Goal: Task Accomplishment & Management: Manage account settings

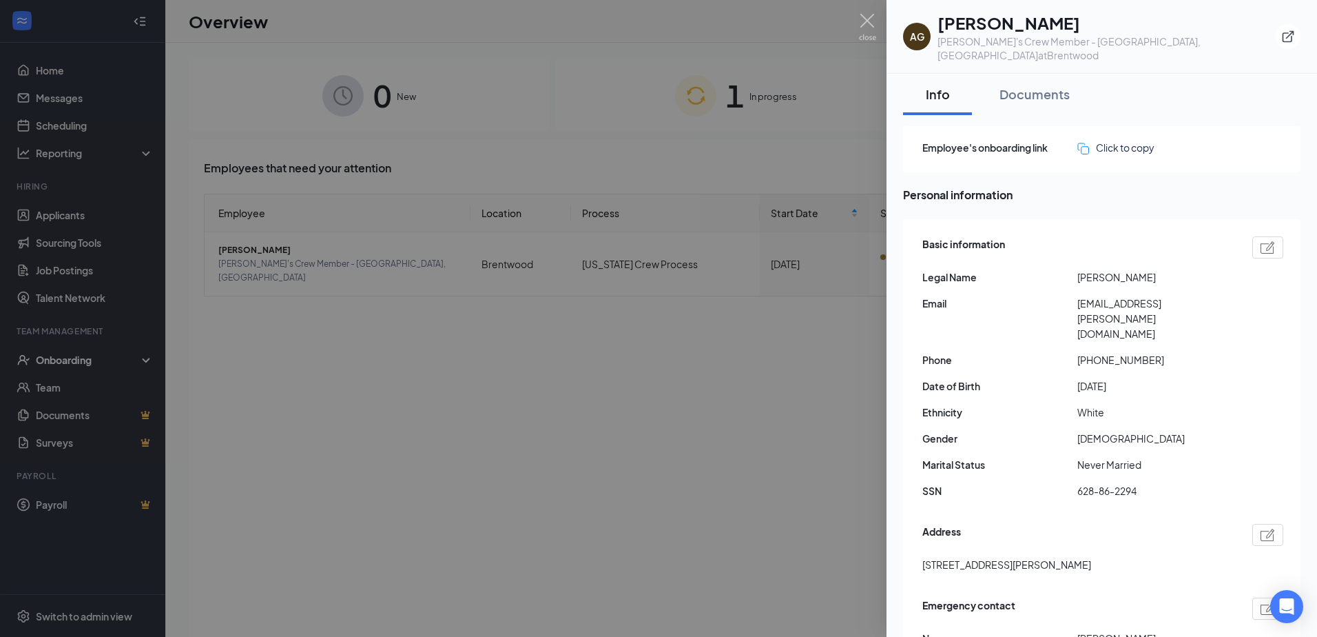
click at [612, 344] on div at bounding box center [658, 318] width 1317 height 637
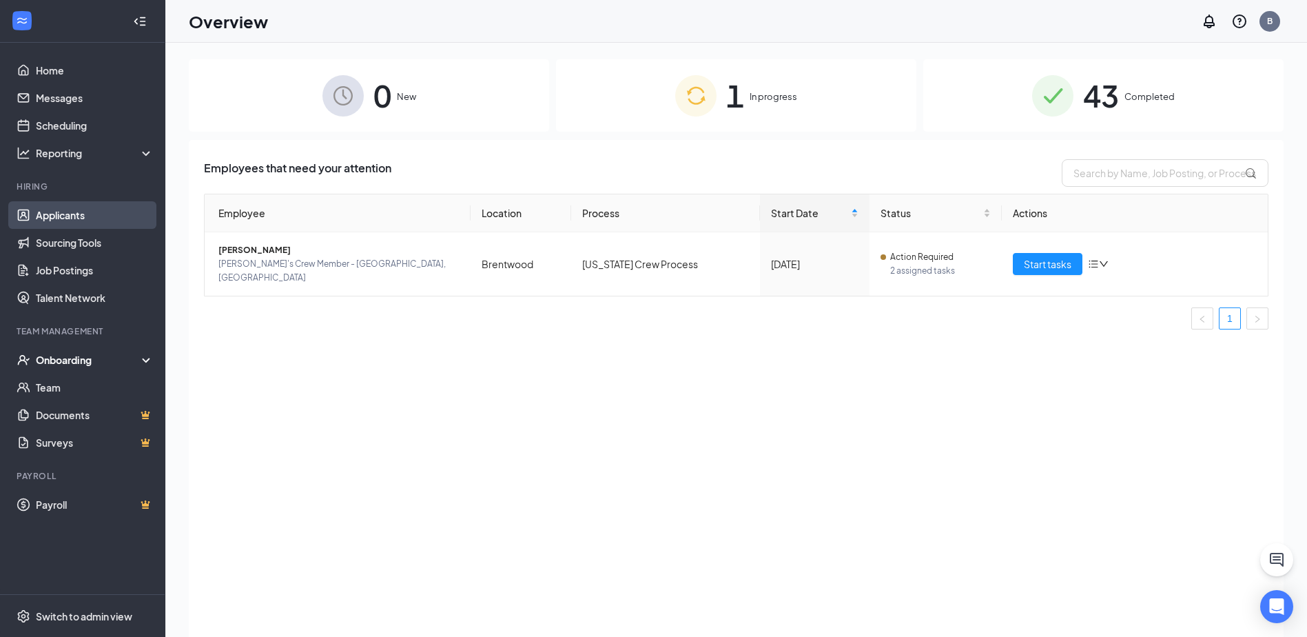
click at [55, 210] on link "Applicants" at bounding box center [95, 215] width 118 height 28
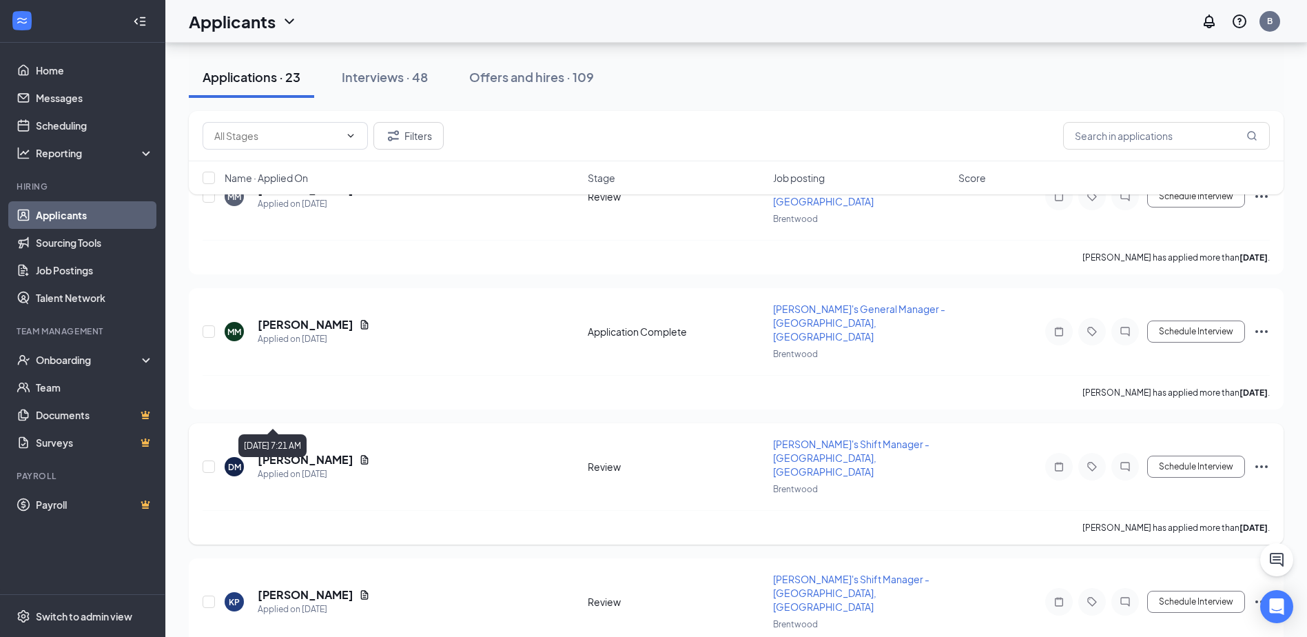
scroll to position [138, 0]
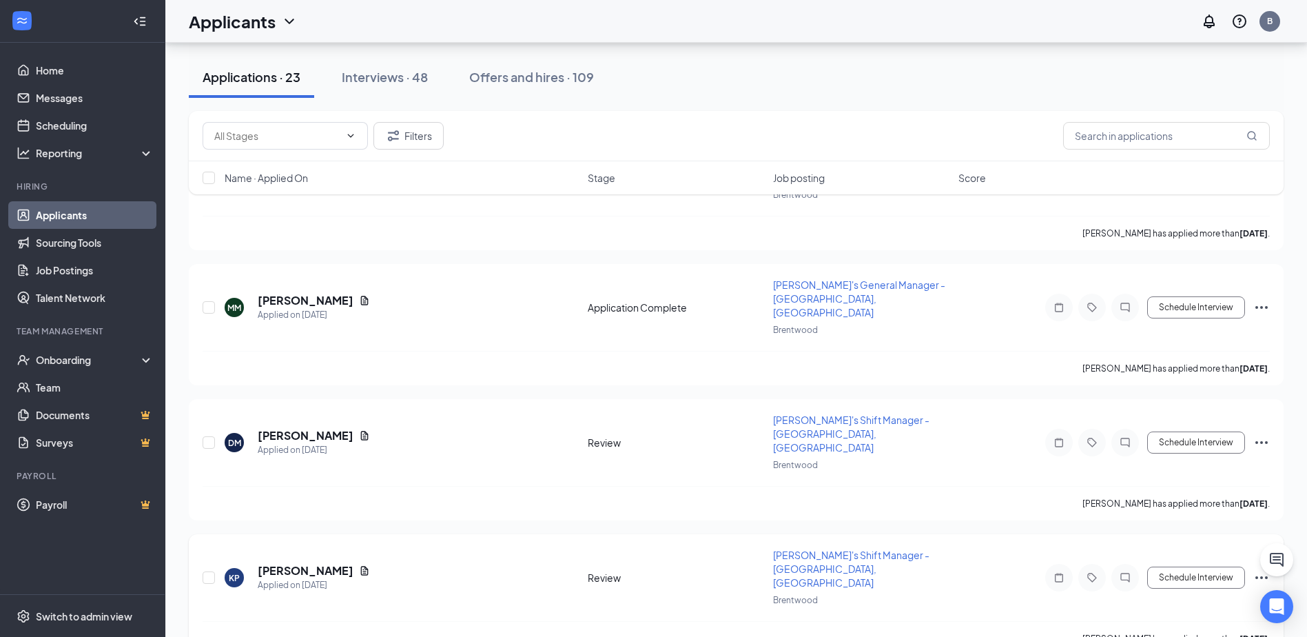
click at [825, 548] on span "[PERSON_NAME]'s Shift Manager - [GEOGRAPHIC_DATA], [GEOGRAPHIC_DATA]" at bounding box center [851, 568] width 156 height 40
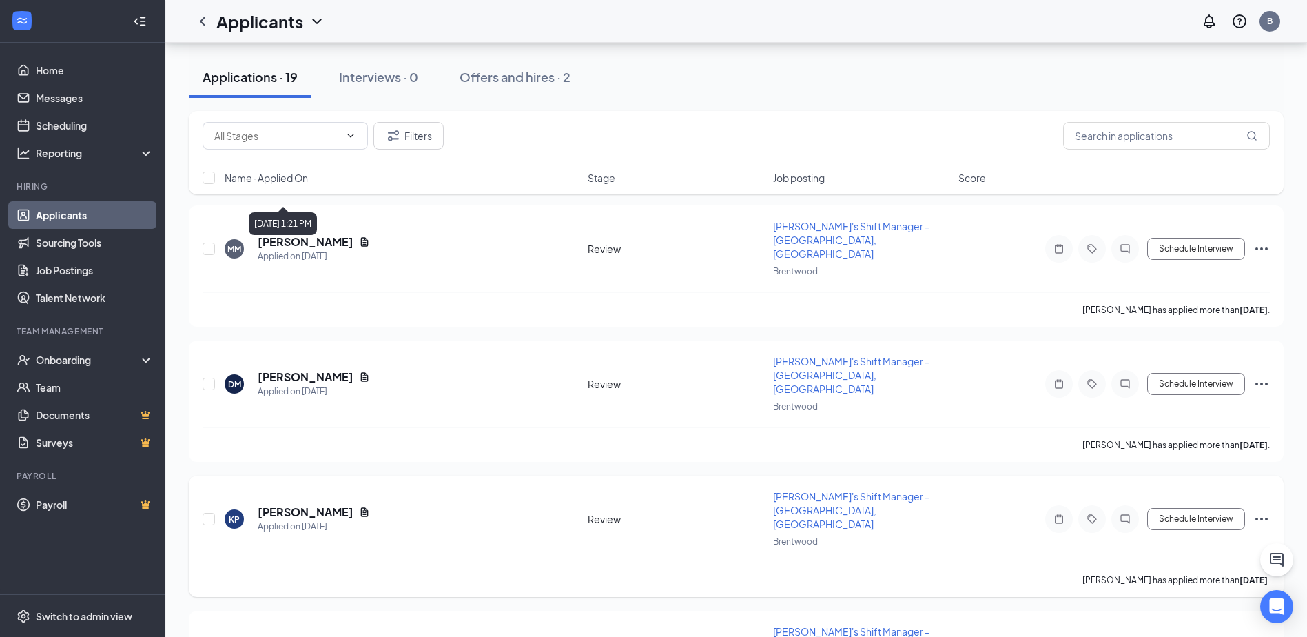
scroll to position [138, 0]
click at [313, 384] on div "[PERSON_NAME]" at bounding box center [304, 372] width 80 height 28
click at [309, 503] on h5 "[PERSON_NAME]" at bounding box center [306, 510] width 96 height 15
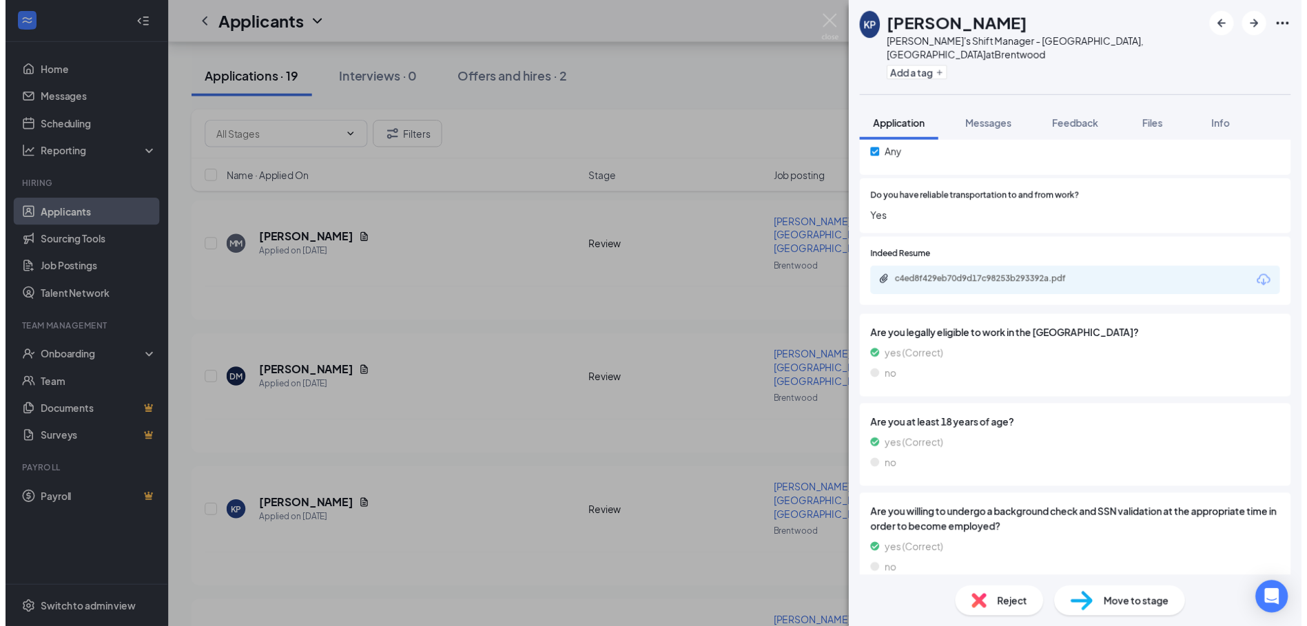
scroll to position [901, 0]
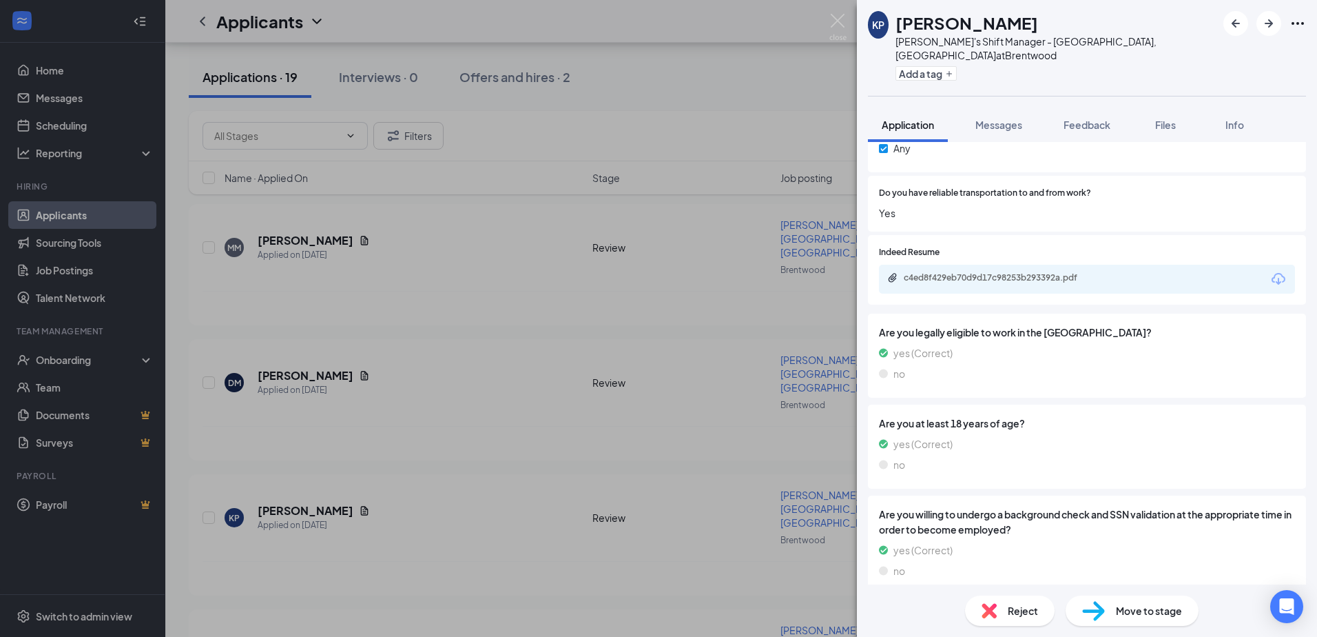
click at [622, 397] on div "[PERSON_NAME] [PERSON_NAME] [PERSON_NAME]'s Shift Manager - [GEOGRAPHIC_DATA], …" at bounding box center [658, 318] width 1317 height 637
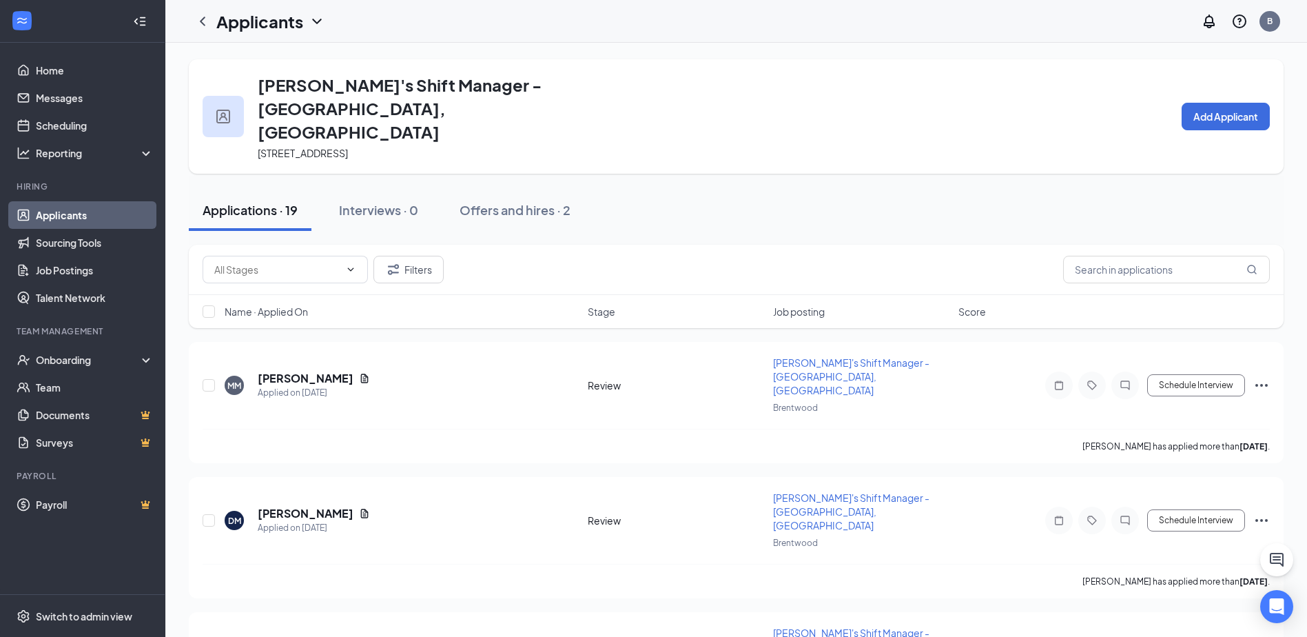
click at [52, 211] on link "Applicants" at bounding box center [95, 215] width 118 height 28
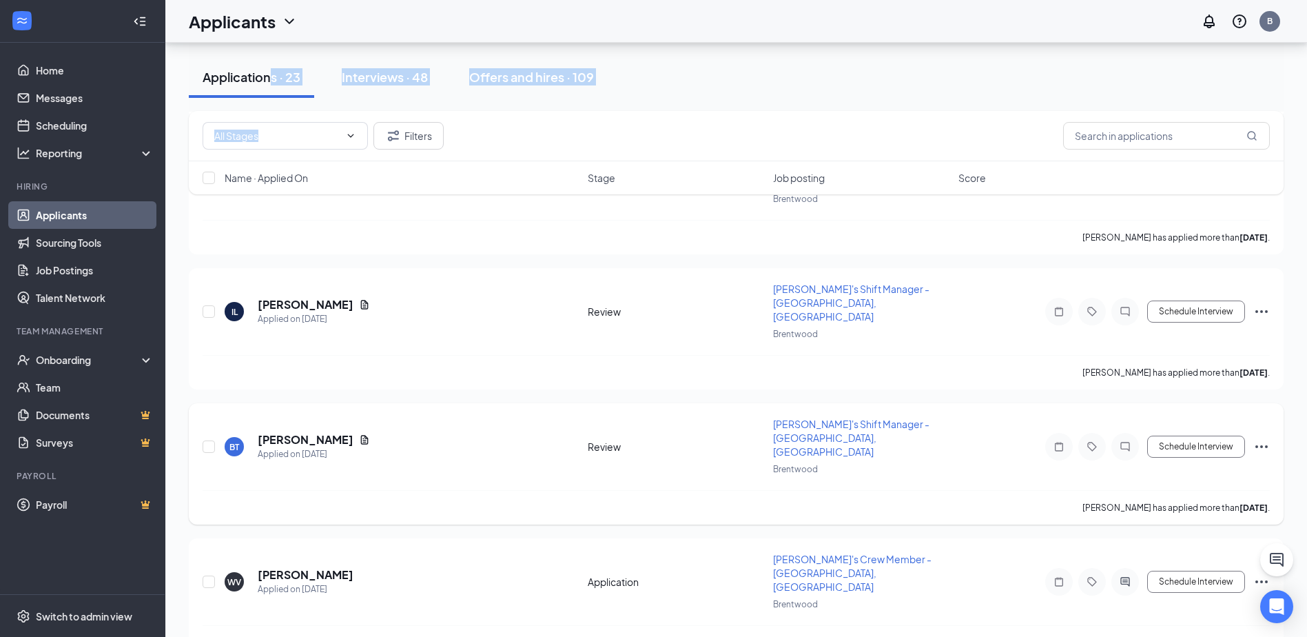
scroll to position [964, 0]
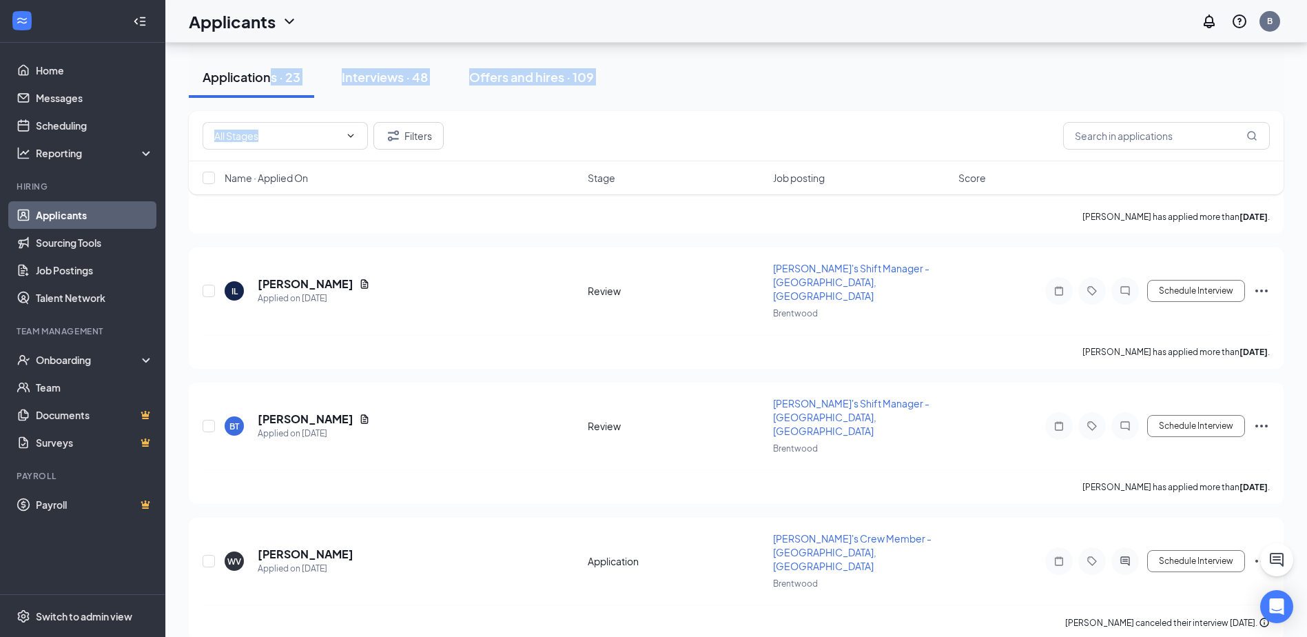
click at [383, 72] on div "Interviews · 48" at bounding box center [385, 76] width 86 height 17
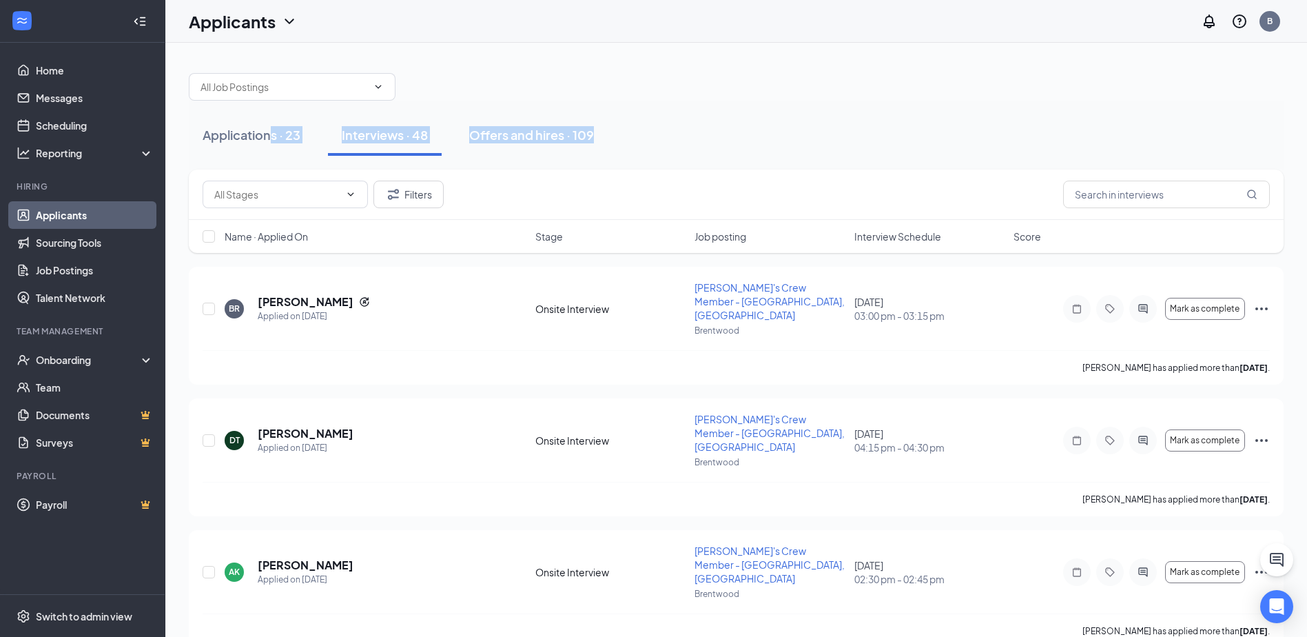
click at [645, 103] on div "Applications · 23 Interviews · 48 Offers and hires · 109" at bounding box center [736, 135] width 1095 height 69
click at [287, 296] on h5 "[PERSON_NAME]" at bounding box center [306, 301] width 96 height 15
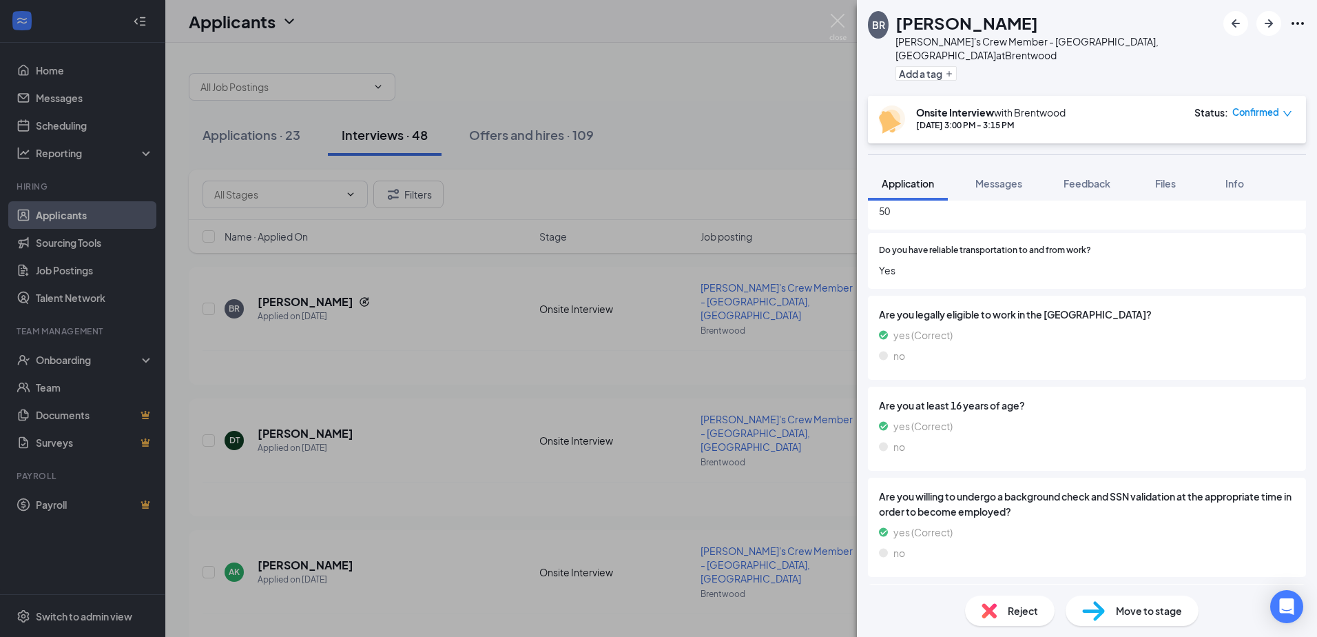
scroll to position [736, 0]
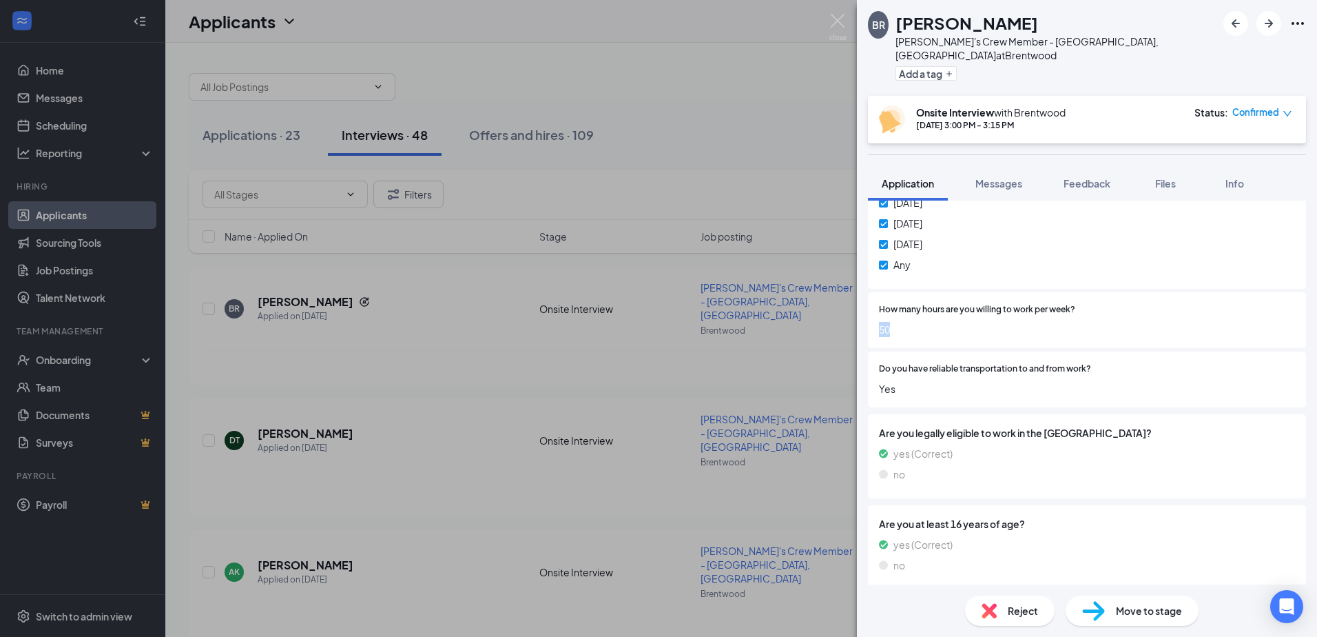
drag, startPoint x: 880, startPoint y: 318, endPoint x: 891, endPoint y: 316, distance: 11.2
click at [891, 322] on span "50" at bounding box center [1087, 329] width 416 height 15
click at [446, 352] on div "BR [PERSON_NAME] Wendy's Crew Member - [GEOGRAPHIC_DATA], [GEOGRAPHIC_DATA] at …" at bounding box center [658, 318] width 1317 height 637
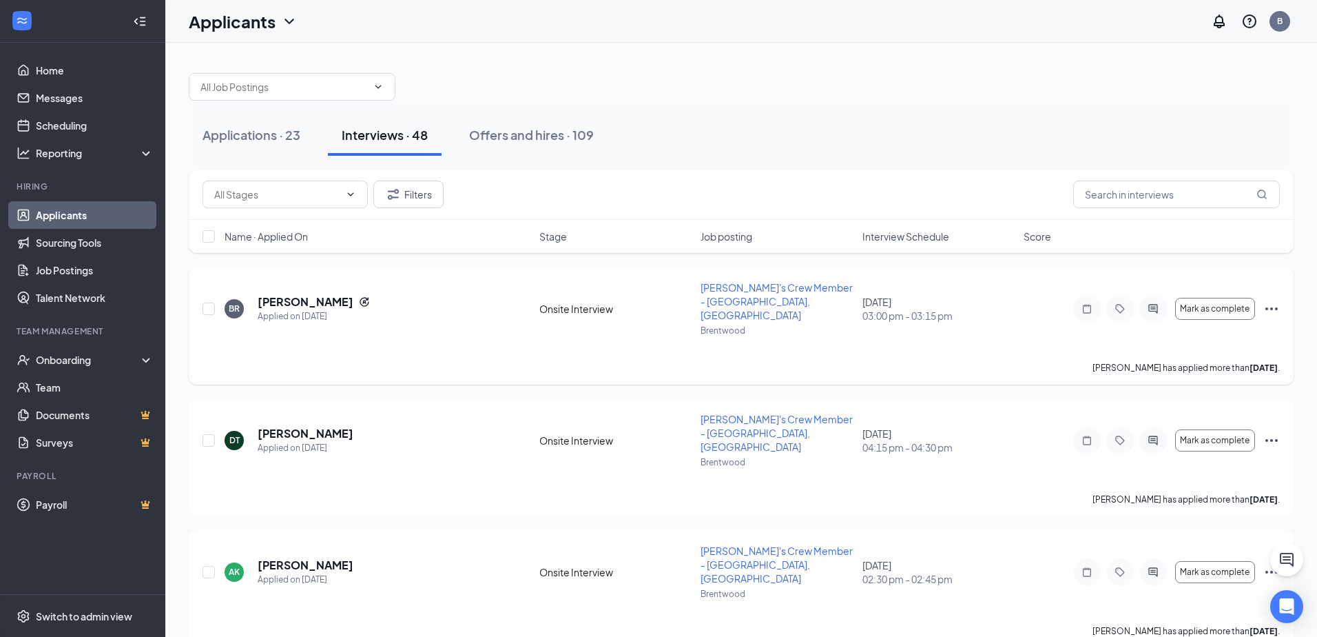
click at [586, 368] on div "[PERSON_NAME] has applied more than [DATE] ." at bounding box center [741, 367] width 1077 height 34
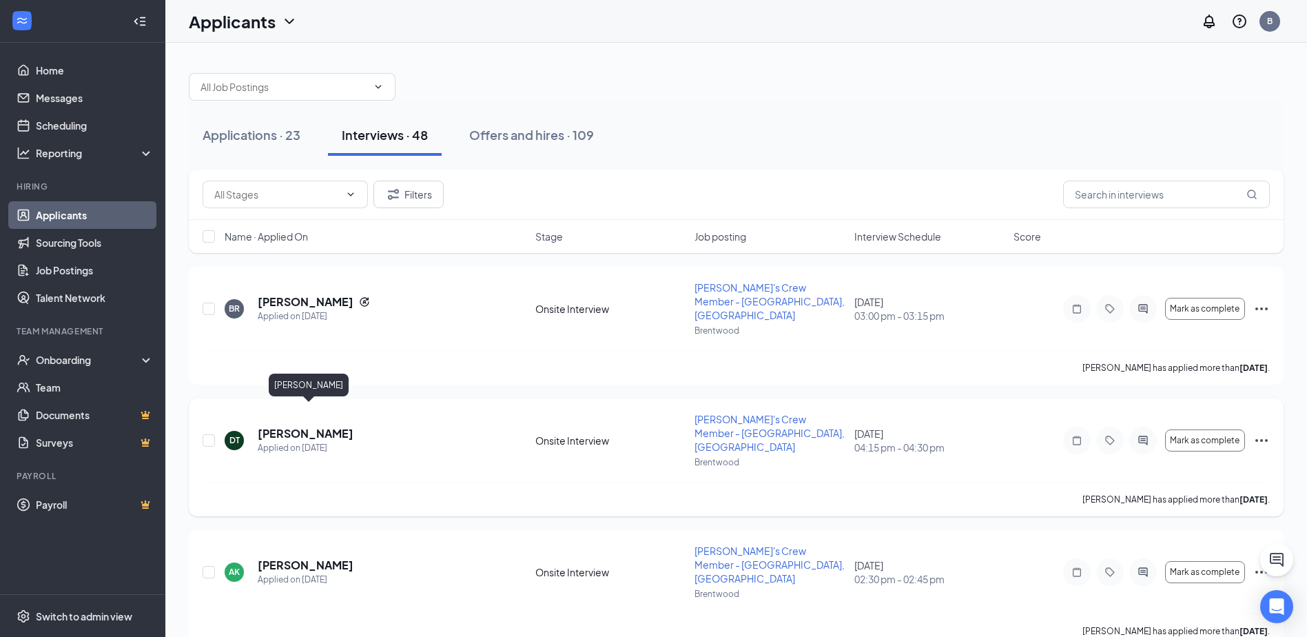
click at [328, 426] on h5 "[PERSON_NAME]" at bounding box center [306, 433] width 96 height 15
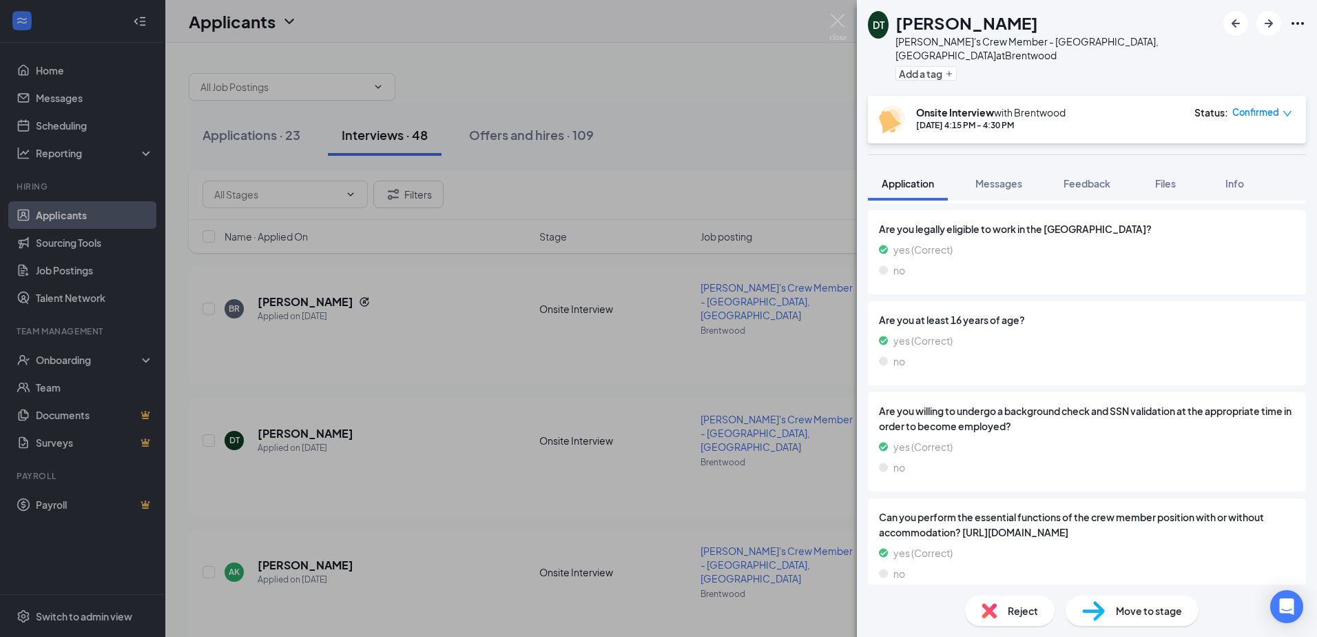
scroll to position [958, 0]
click at [727, 424] on div "DT [PERSON_NAME] [PERSON_NAME]'s Crew Member - [GEOGRAPHIC_DATA], [GEOGRAPHIC_D…" at bounding box center [658, 318] width 1317 height 637
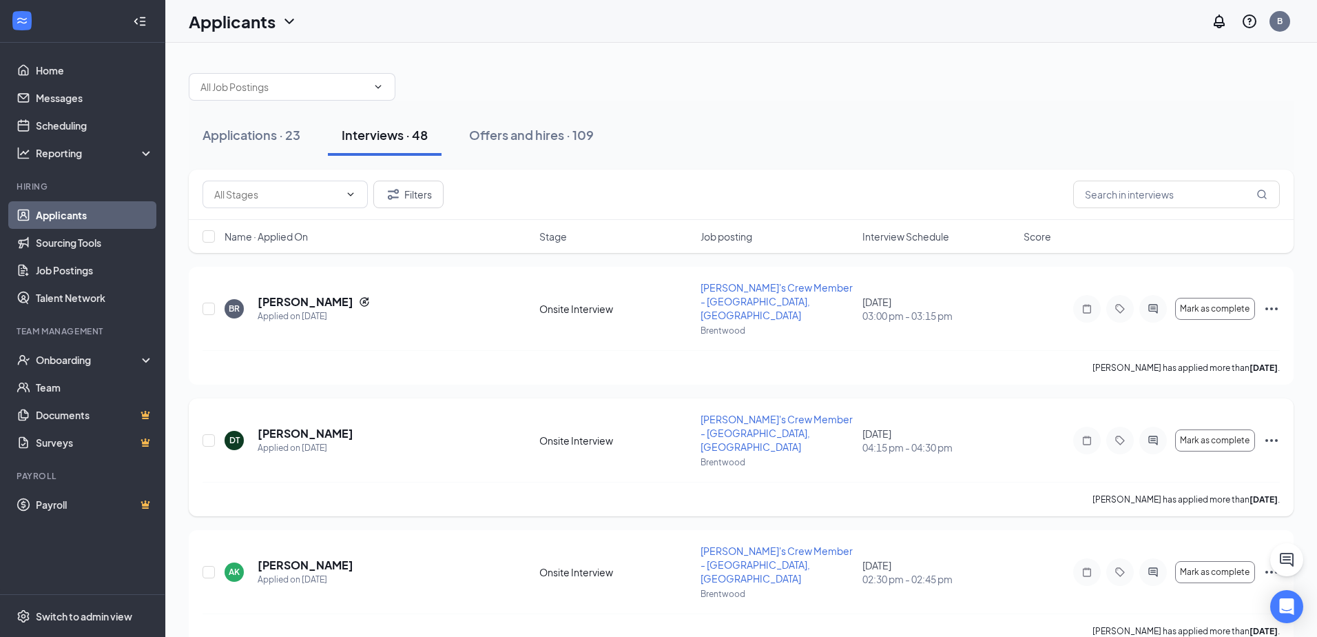
scroll to position [276, 0]
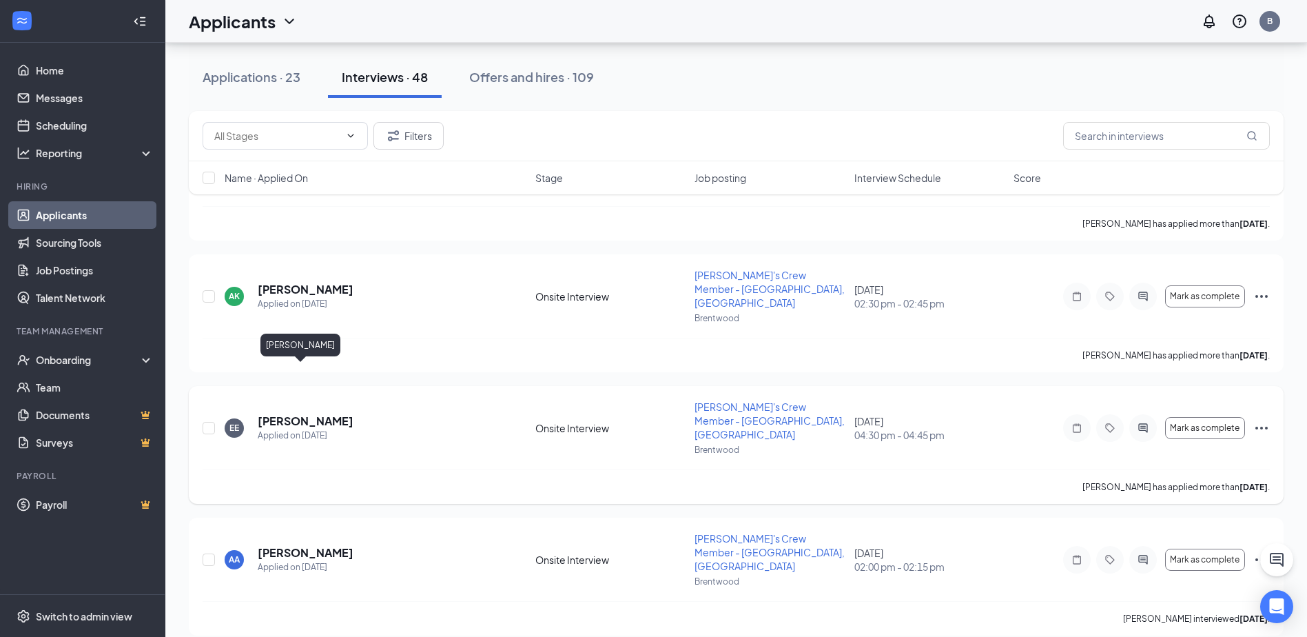
click at [265, 413] on h5 "[PERSON_NAME]" at bounding box center [306, 420] width 96 height 15
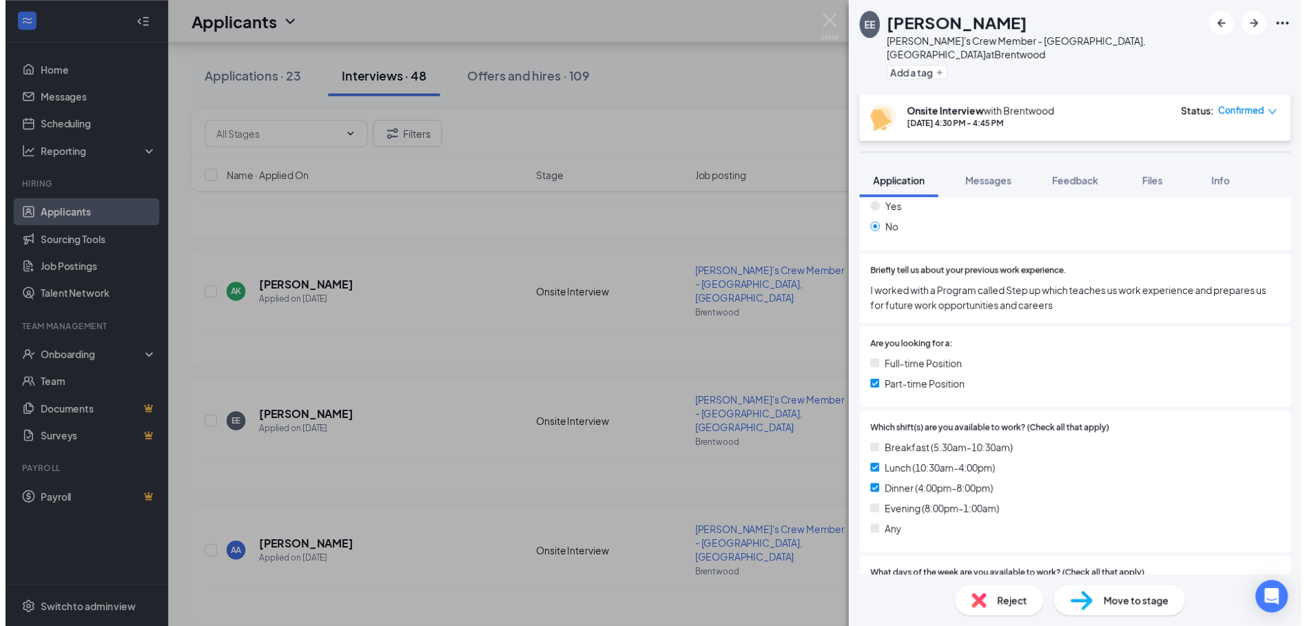
scroll to position [230, 0]
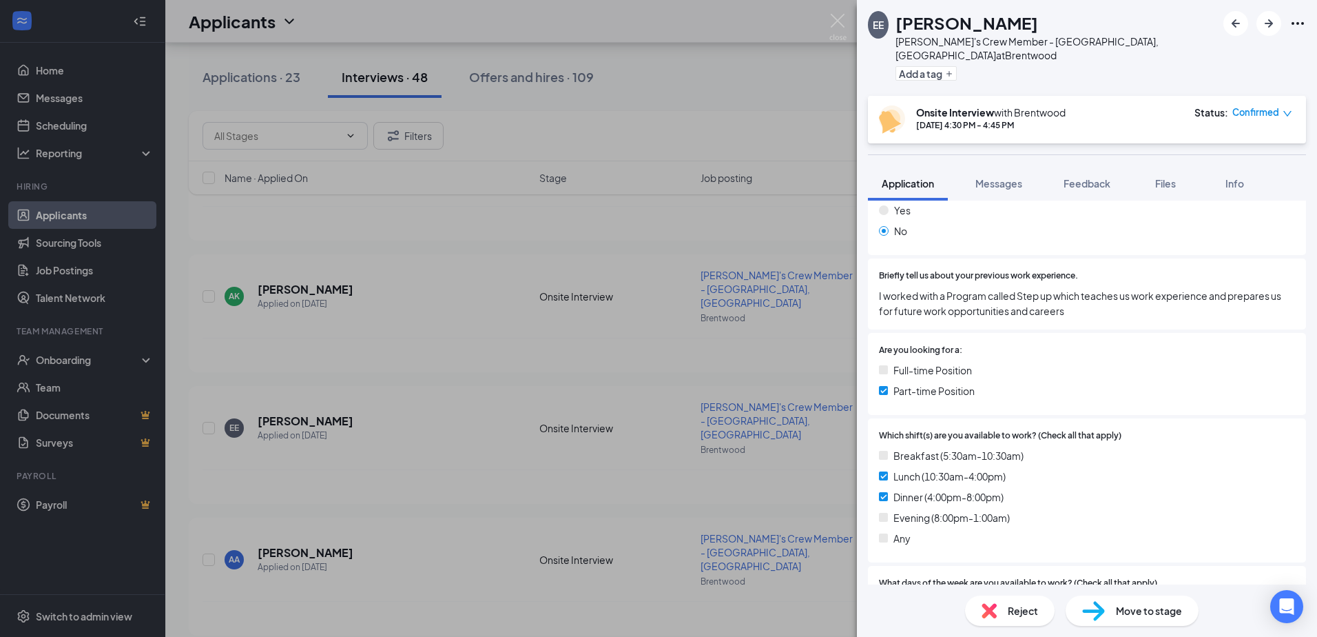
click at [327, 244] on div "EE [PERSON_NAME] [PERSON_NAME]'s Crew Member - [GEOGRAPHIC_DATA], [GEOGRAPHIC_D…" at bounding box center [658, 318] width 1317 height 637
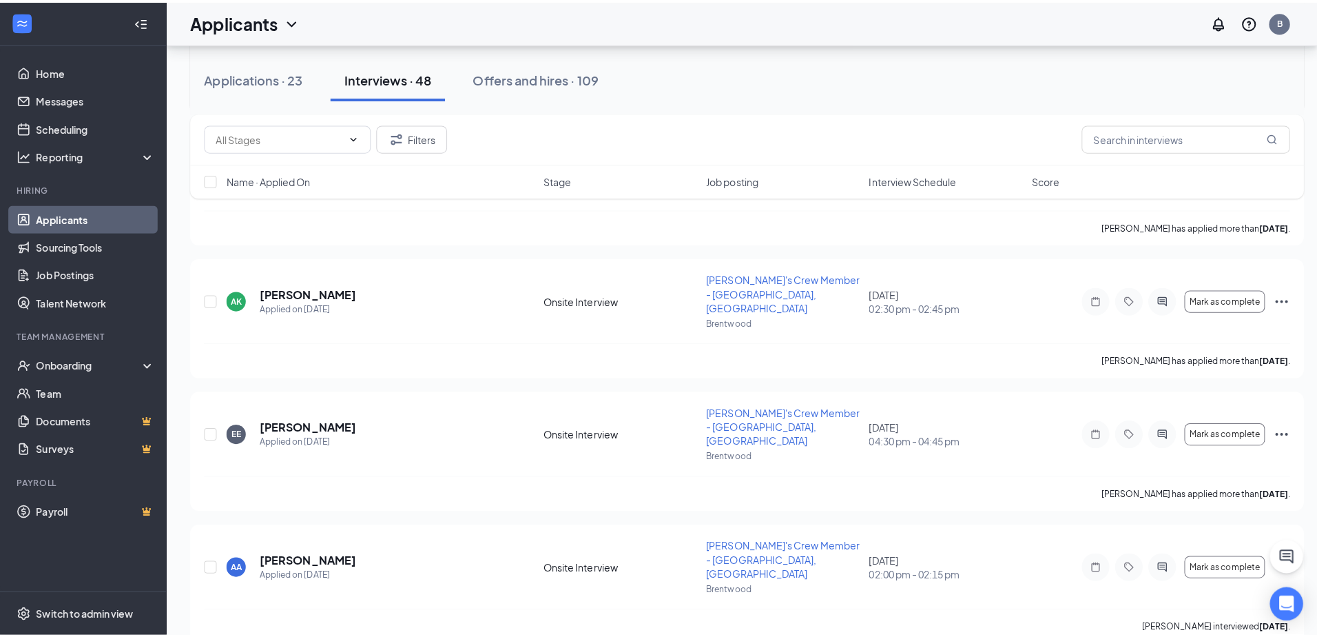
scroll to position [69, 0]
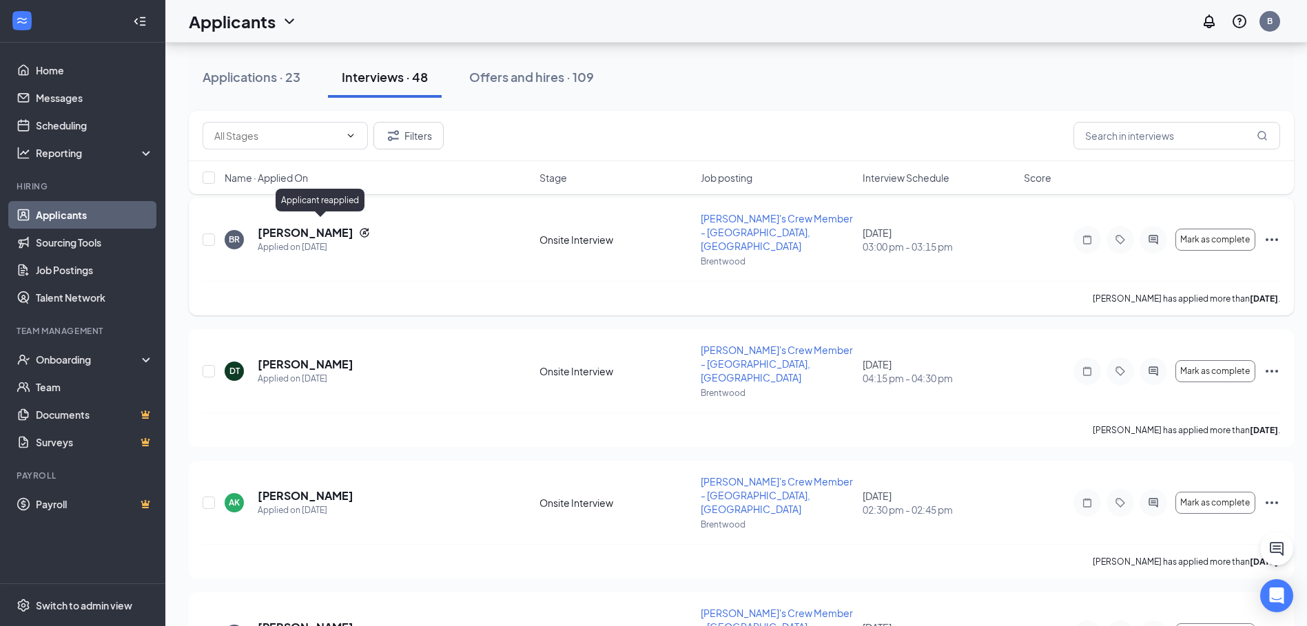
click at [360, 228] on icon "Reapply" at bounding box center [364, 232] width 9 height 9
click at [301, 229] on h5 "[PERSON_NAME]" at bounding box center [306, 232] width 96 height 15
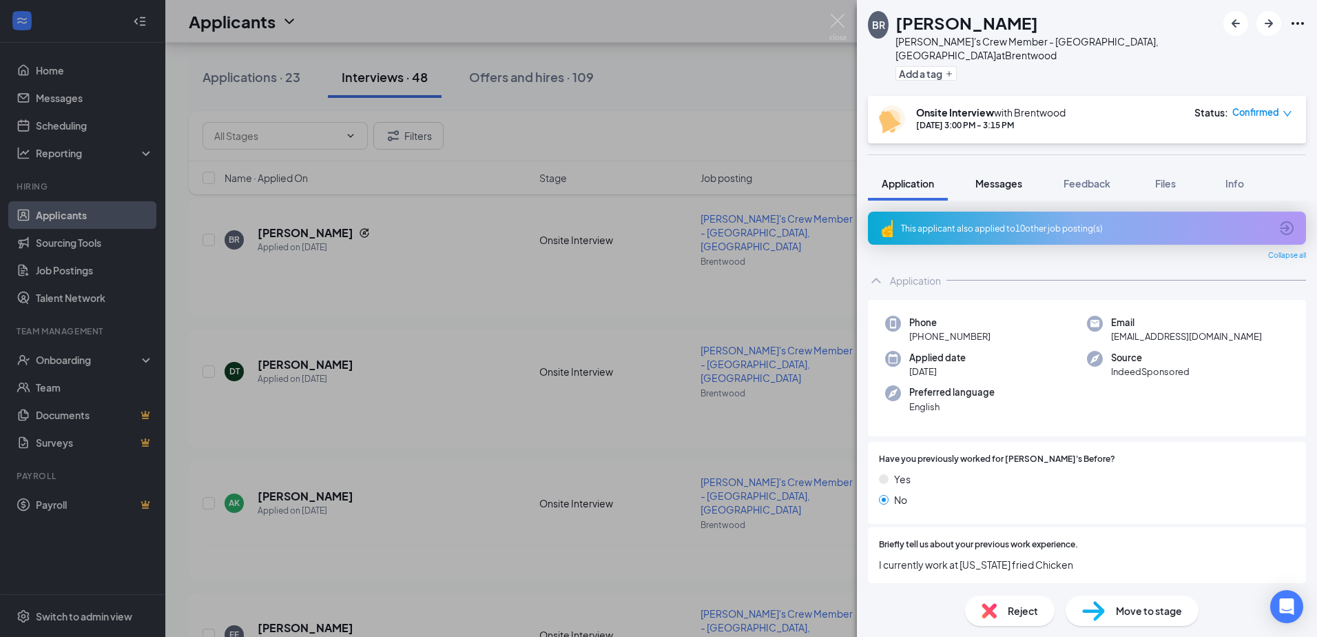
click at [1026, 167] on button "Messages" at bounding box center [999, 183] width 74 height 34
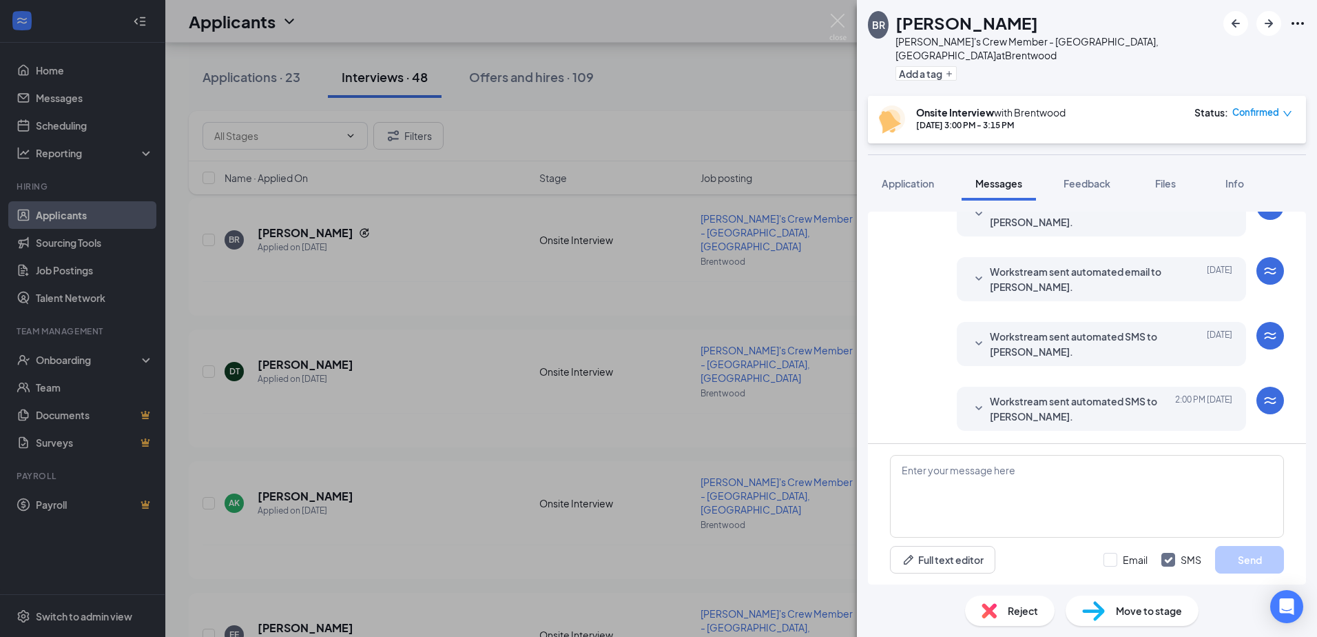
scroll to position [397, 0]
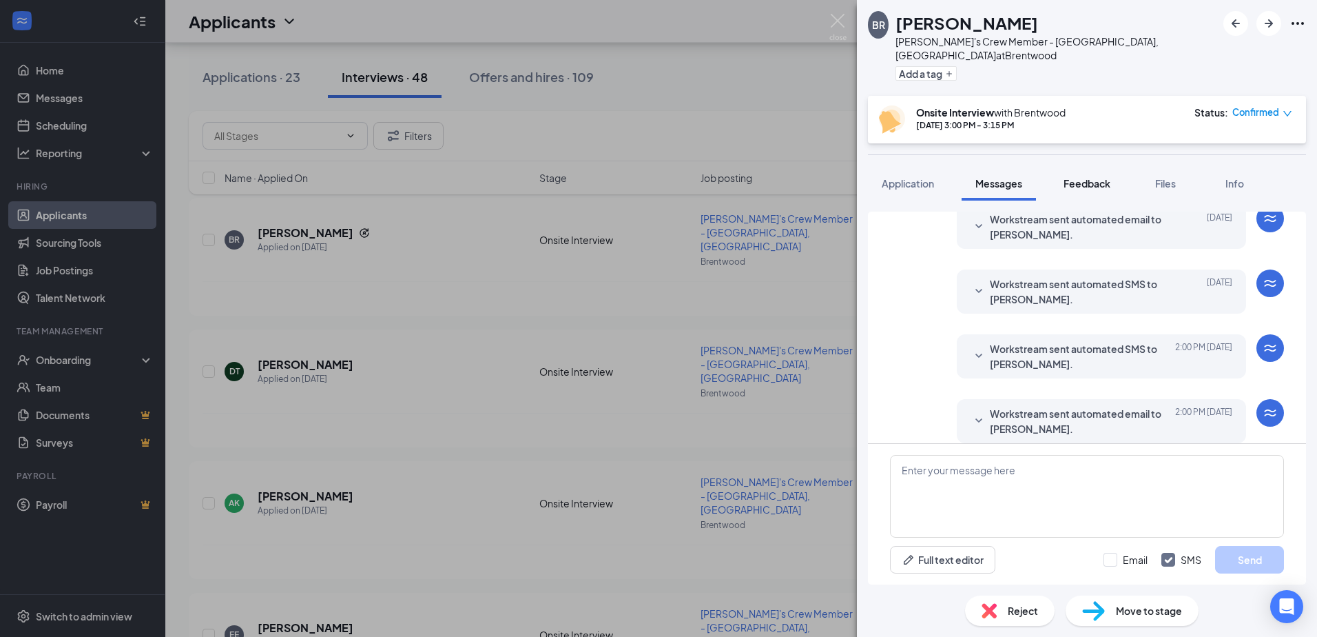
click at [1115, 166] on button "Feedback" at bounding box center [1087, 183] width 74 height 34
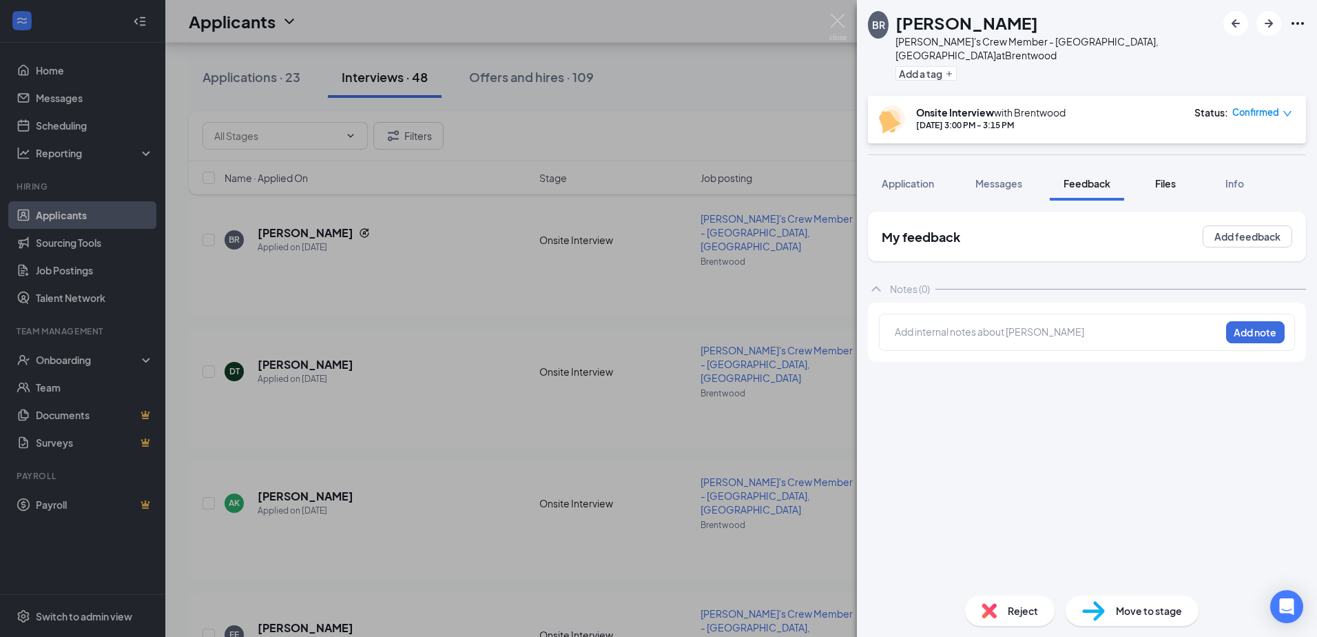
click at [1181, 180] on button "Files" at bounding box center [1165, 183] width 55 height 34
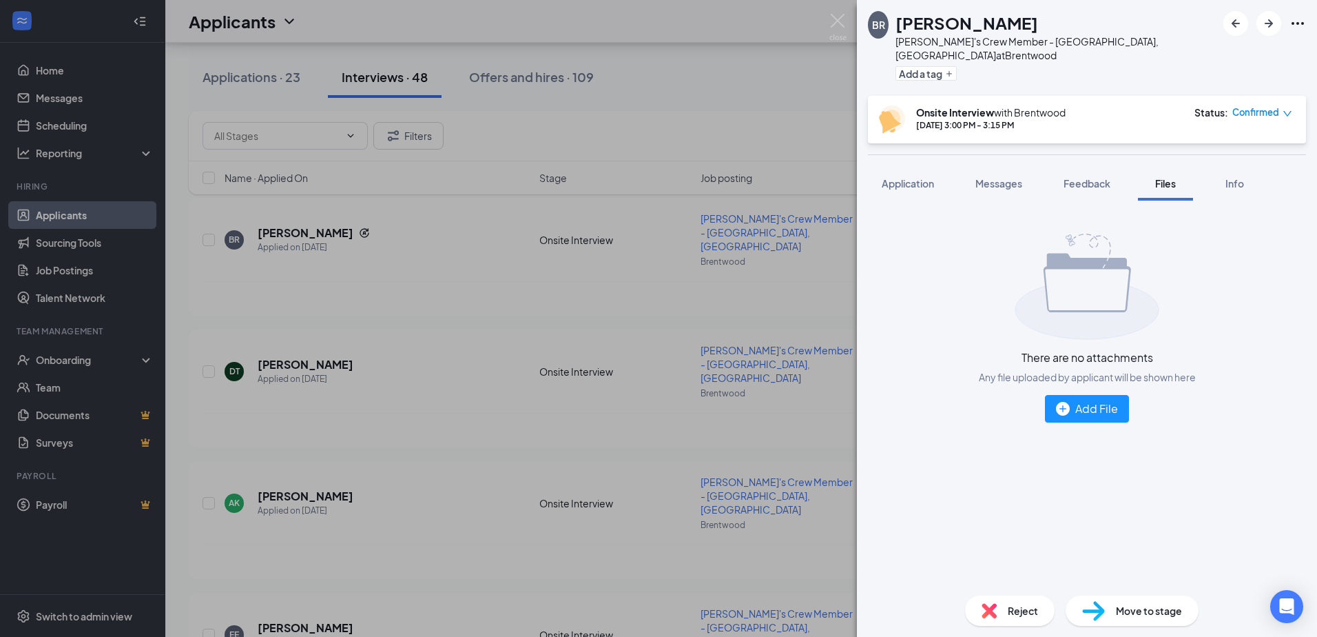
click at [1197, 176] on div "Application Messages Feedback Files Info" at bounding box center [1087, 183] width 438 height 34
click at [1210, 172] on button "Info" at bounding box center [1234, 183] width 55 height 34
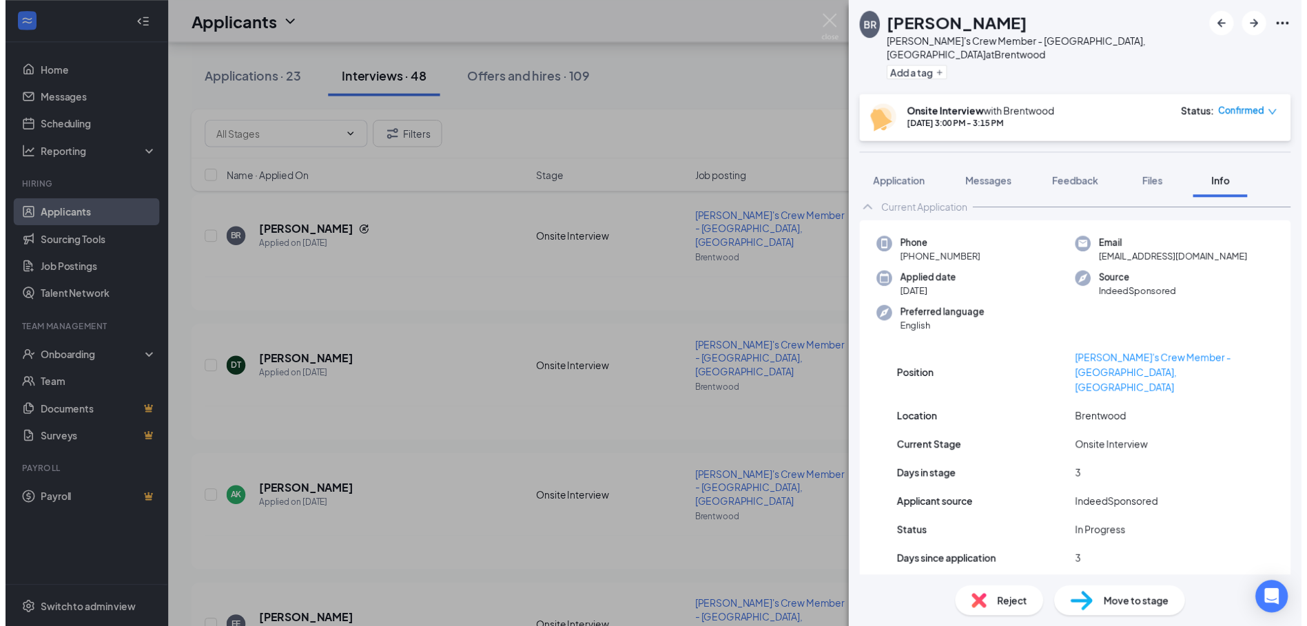
scroll to position [19, 0]
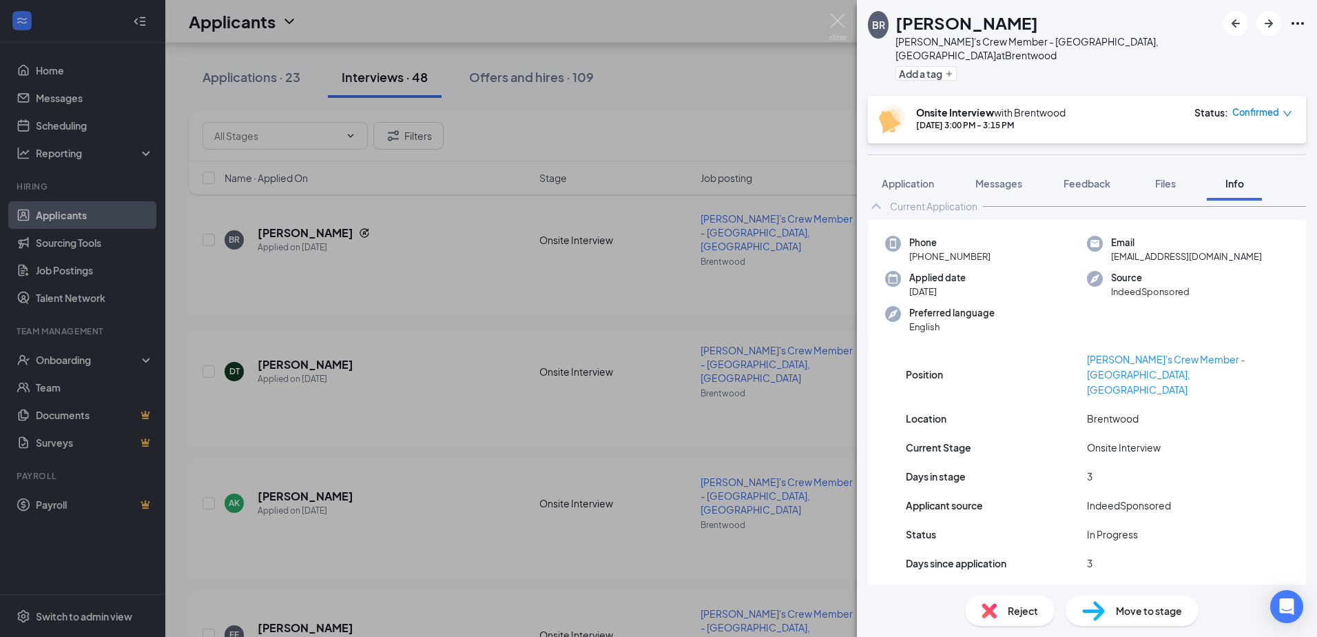
click at [383, 323] on div "BR [PERSON_NAME] Wendy's Crew Member - [GEOGRAPHIC_DATA], [GEOGRAPHIC_DATA] at …" at bounding box center [658, 318] width 1317 height 637
